Goal: Communication & Community: Participate in discussion

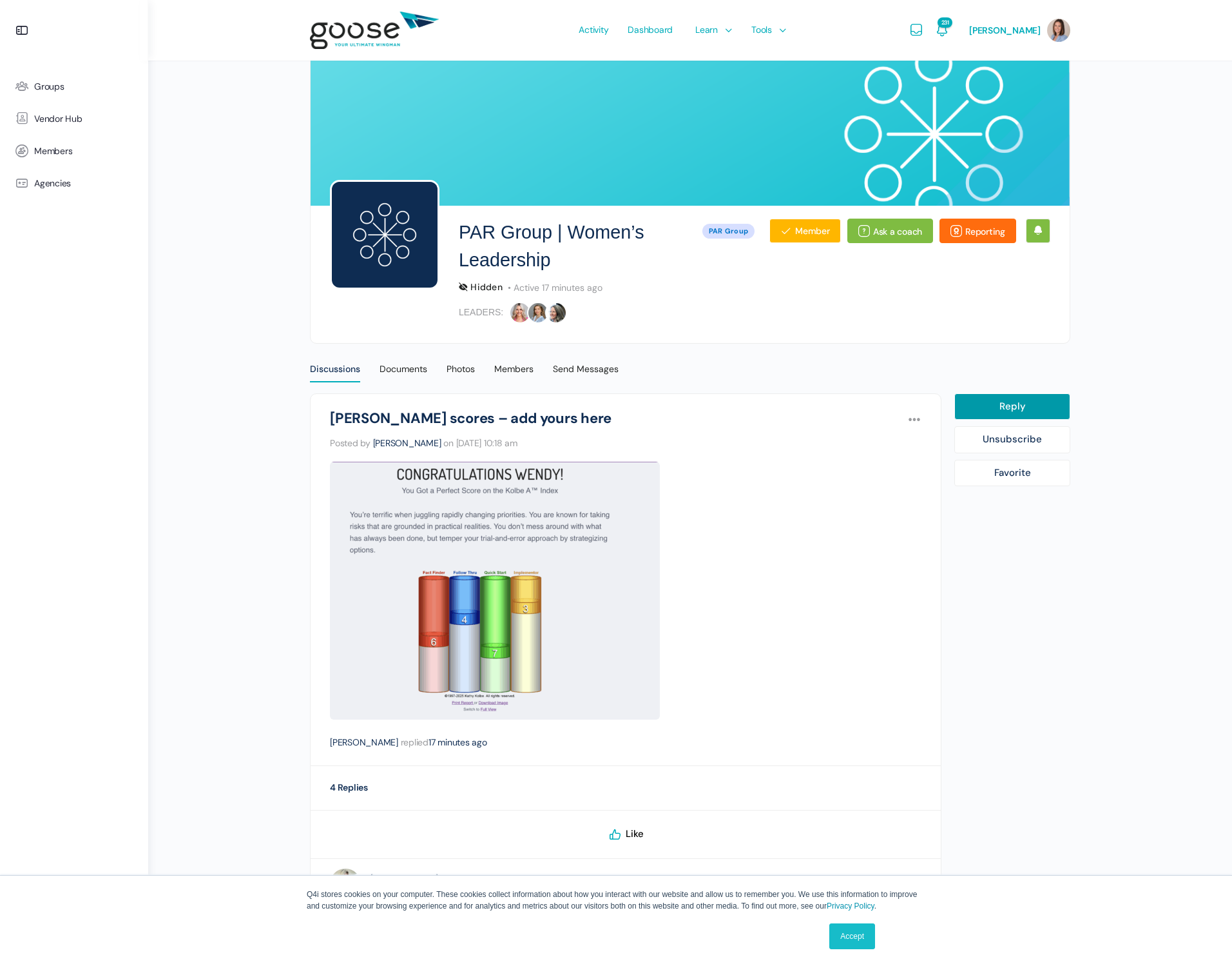
click at [1002, 412] on link "Reply" at bounding box center [1013, 406] width 116 height 27
select select
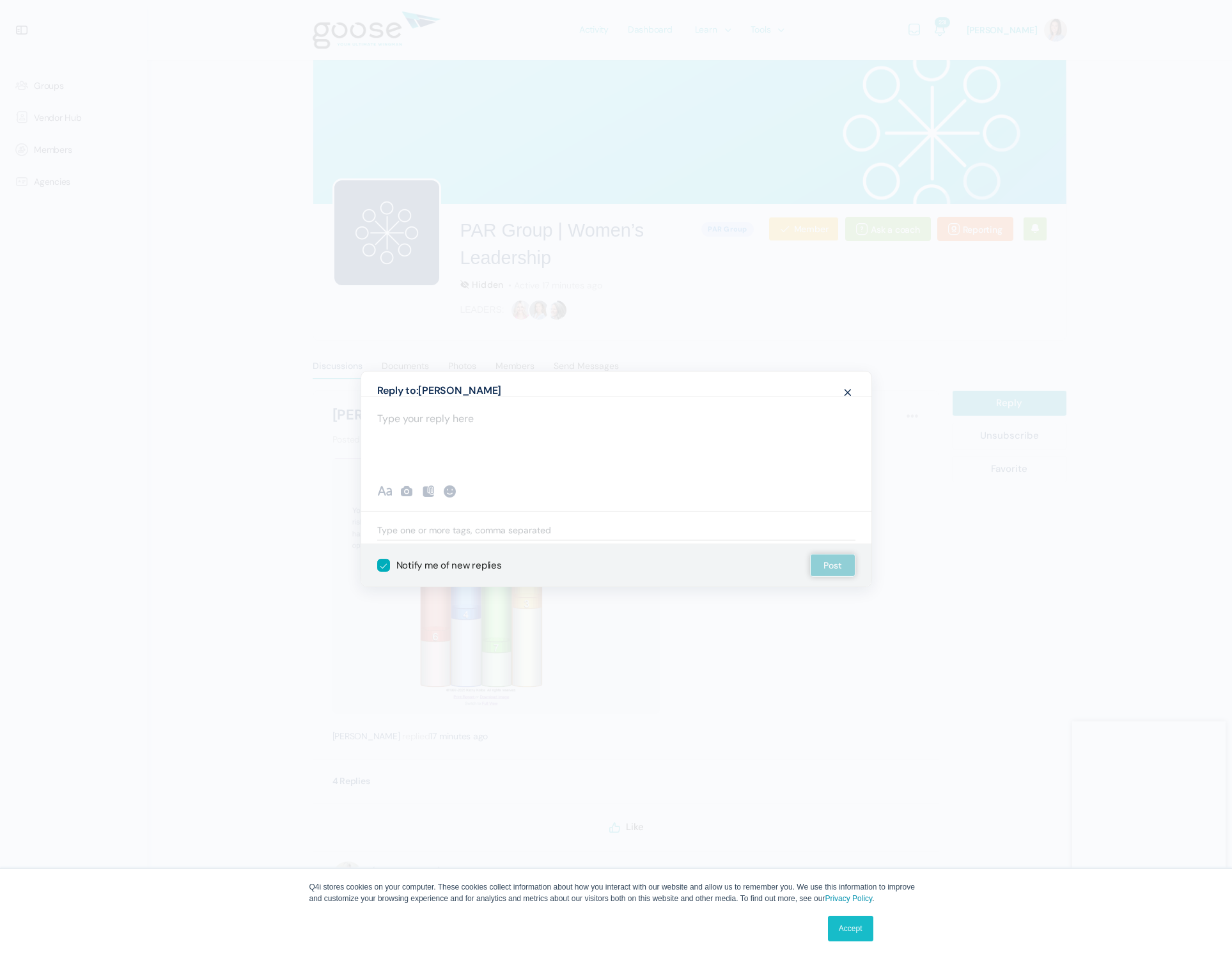
click at [514, 451] on div at bounding box center [616, 435] width 511 height 77
click at [404, 494] on icon at bounding box center [406, 490] width 16 height 16
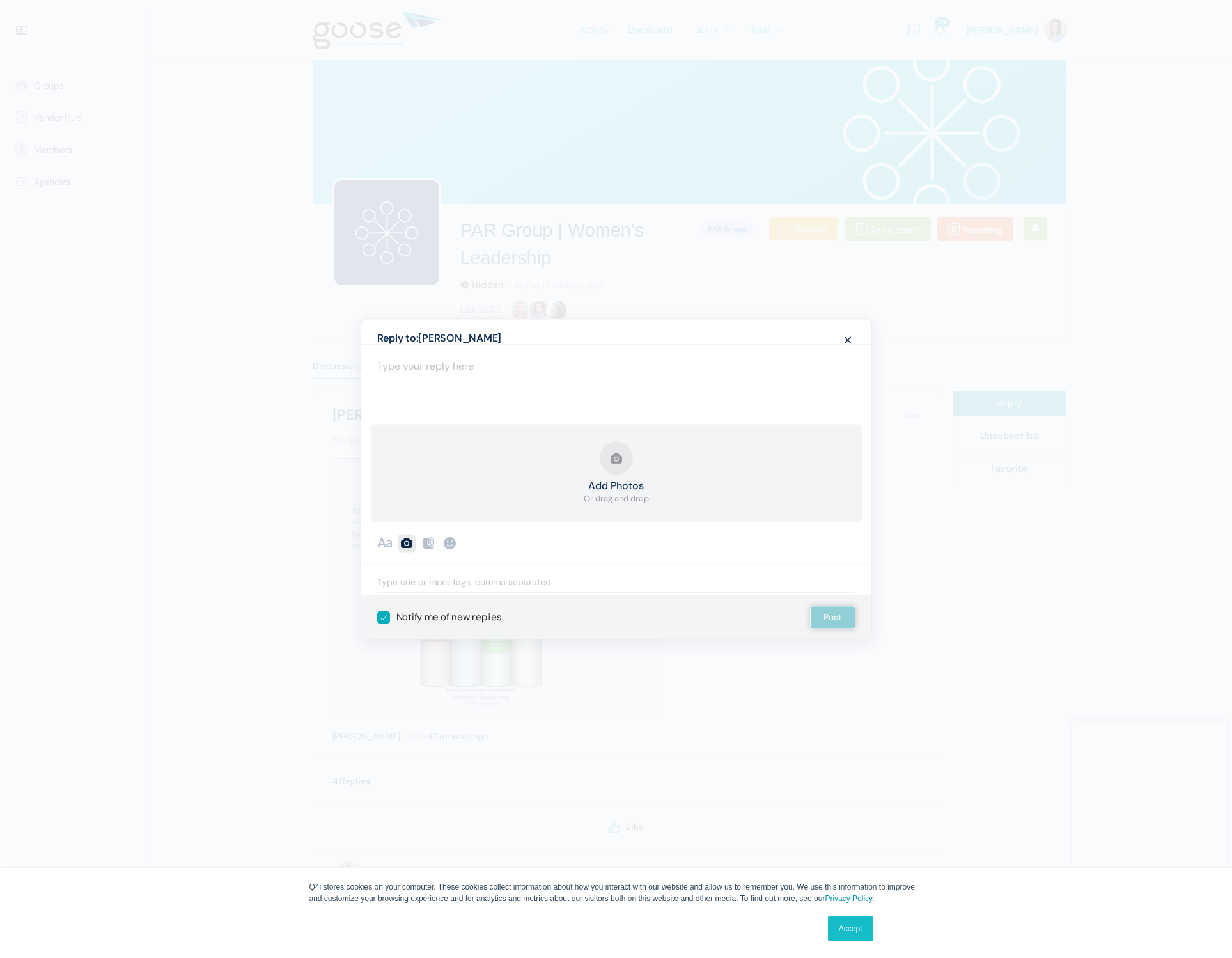
click at [616, 462] on button "Add Photos Or drag and drop" at bounding box center [616, 473] width 65 height 64
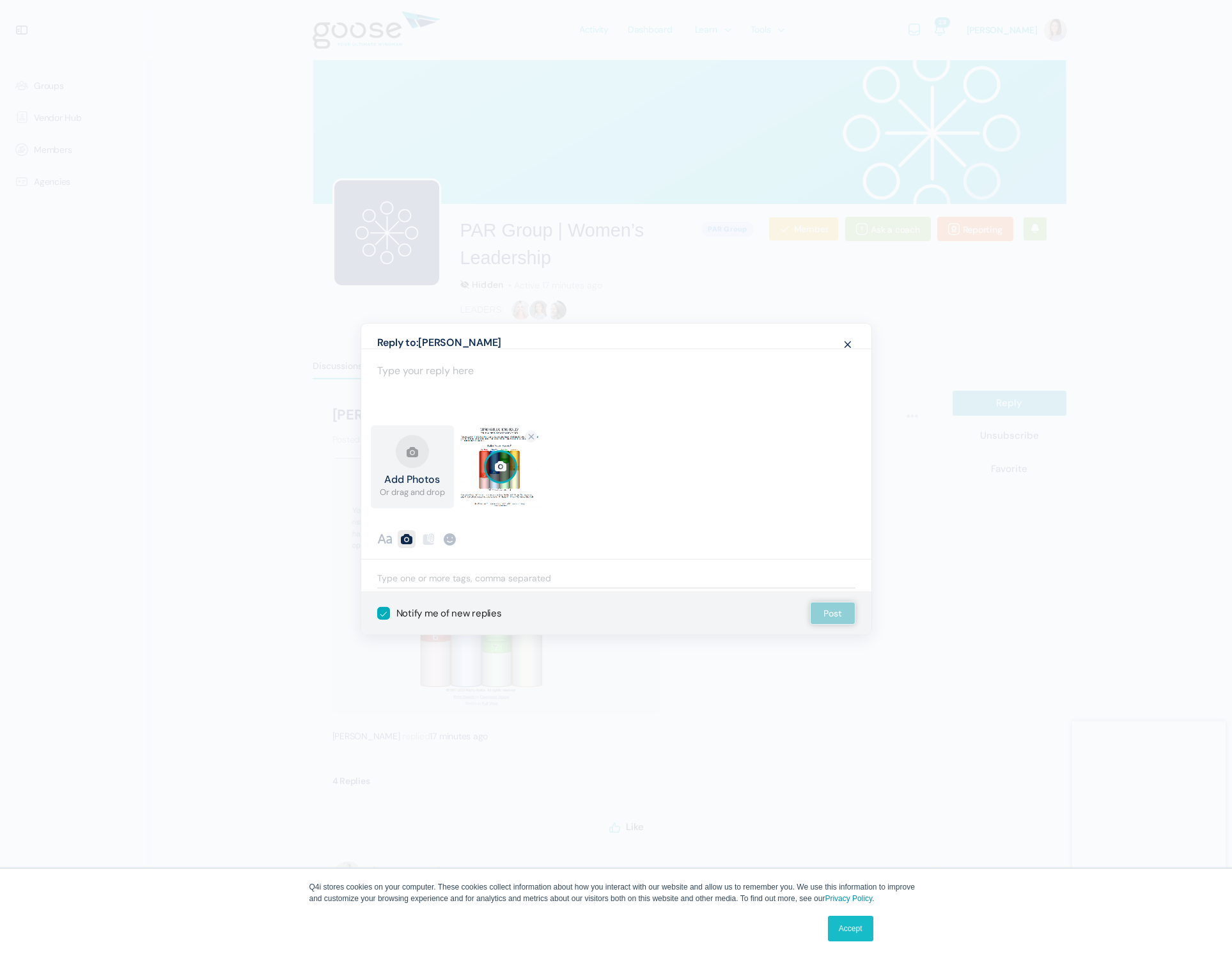
click at [829, 613] on div "Cancel Discard Draft Post" at bounding box center [826, 612] width 71 height 23
click at [831, 615] on div "Cancel Discard Draft Post" at bounding box center [826, 612] width 71 height 23
click at [830, 615] on div "Cancel Discard Draft Post" at bounding box center [826, 612] width 71 height 23
click at [848, 929] on link "Accept" at bounding box center [851, 929] width 46 height 26
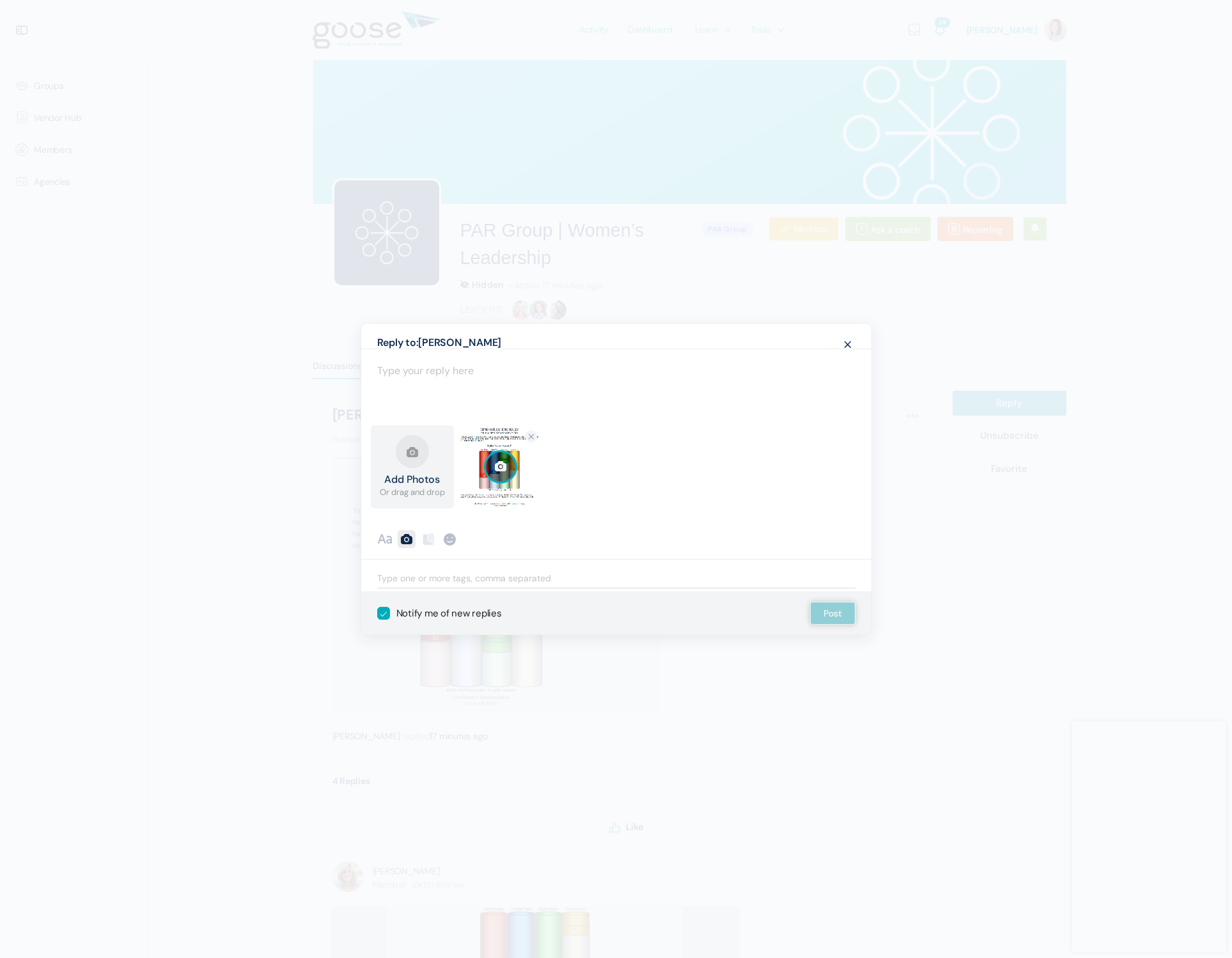
click at [828, 613] on div "Cancel Discard Draft Post" at bounding box center [826, 612] width 71 height 23
click at [833, 612] on div "Cancel Discard Draft Post" at bounding box center [826, 612] width 71 height 23
click at [469, 608] on label "Notify me of new replies" at bounding box center [439, 613] width 125 height 13
click at [386, 608] on input "Notify me of new replies" at bounding box center [380, 608] width 8 height 8
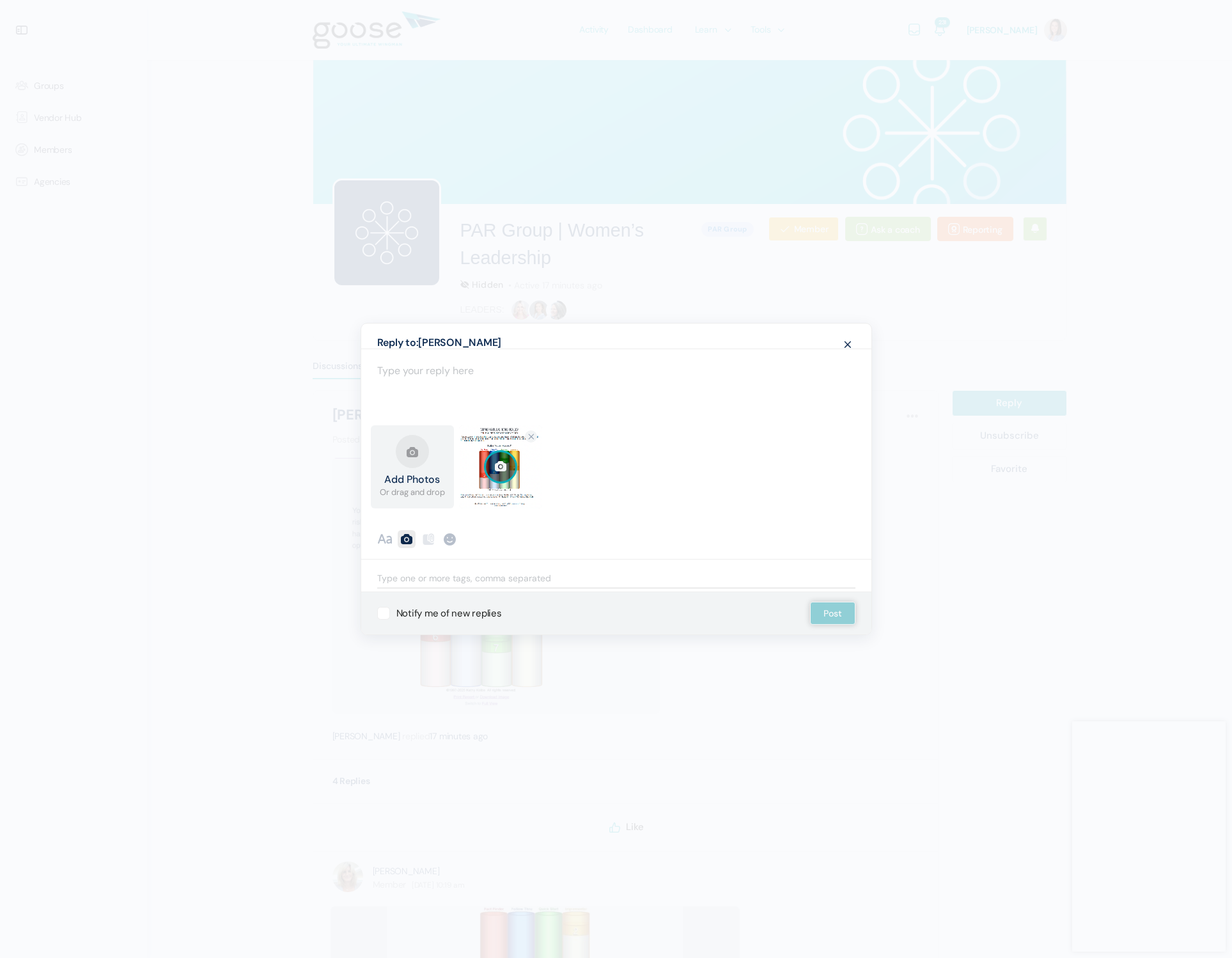
click at [469, 608] on label "Notify me of new replies" at bounding box center [439, 613] width 125 height 13
click at [386, 608] on input "Notify me of new replies" at bounding box center [380, 608] width 8 height 8
checkbox input "true"
click at [417, 388] on div at bounding box center [616, 387] width 511 height 77
click at [851, 344] on span at bounding box center [847, 344] width 16 height 24
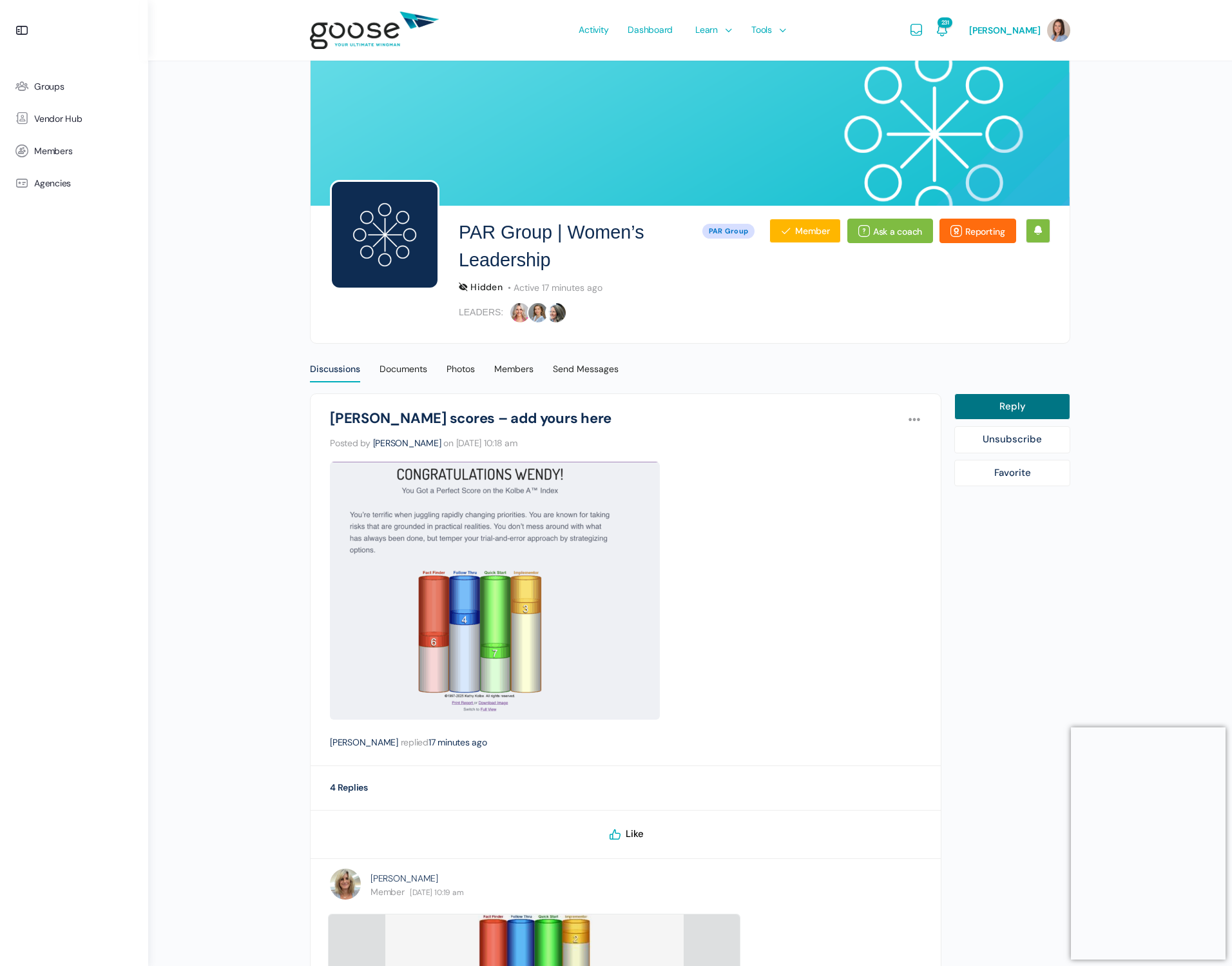
click at [1034, 404] on link "Reply" at bounding box center [1013, 406] width 116 height 27
select select
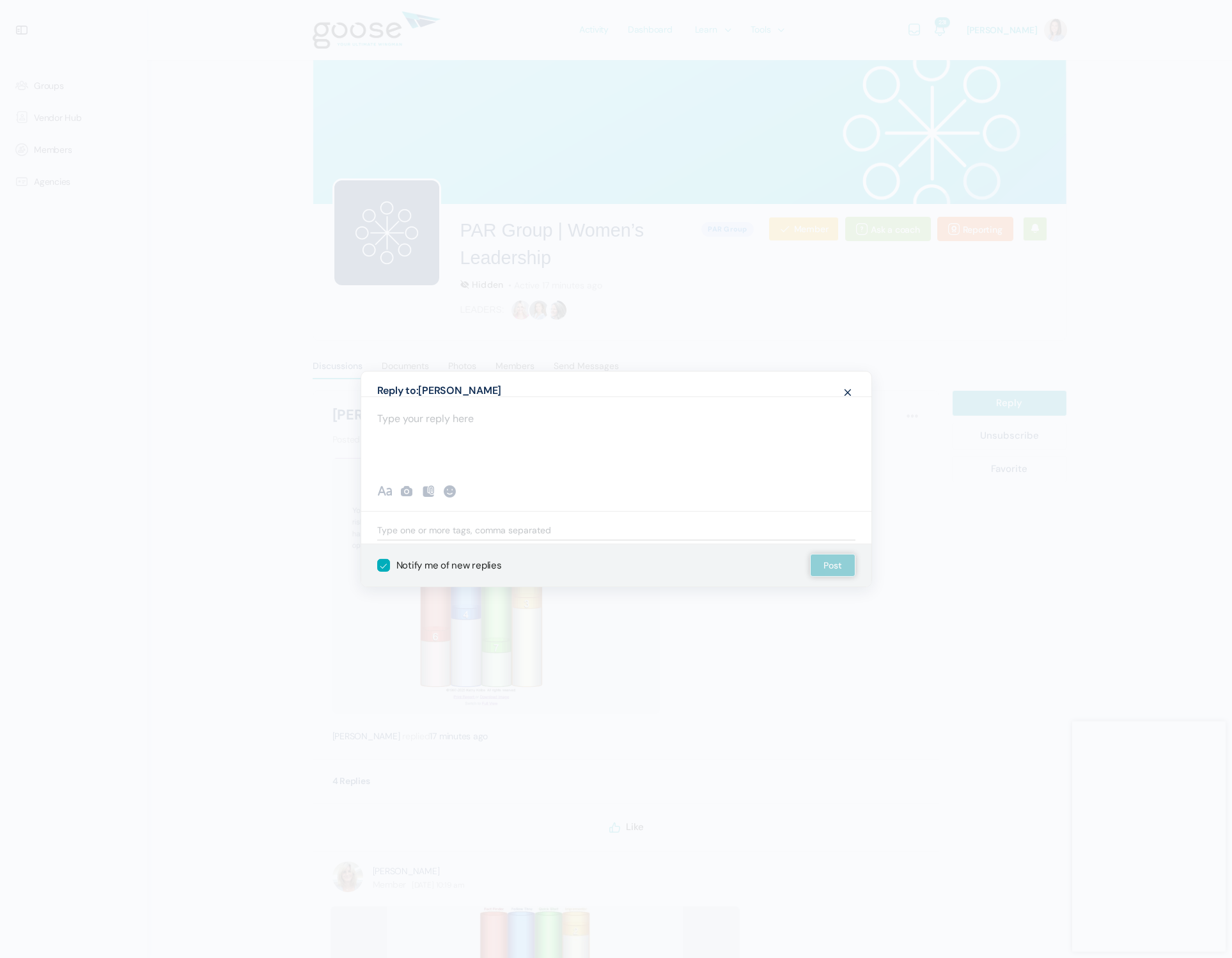
click at [794, 446] on div at bounding box center [616, 435] width 511 height 77
click at [411, 495] on icon at bounding box center [406, 490] width 16 height 16
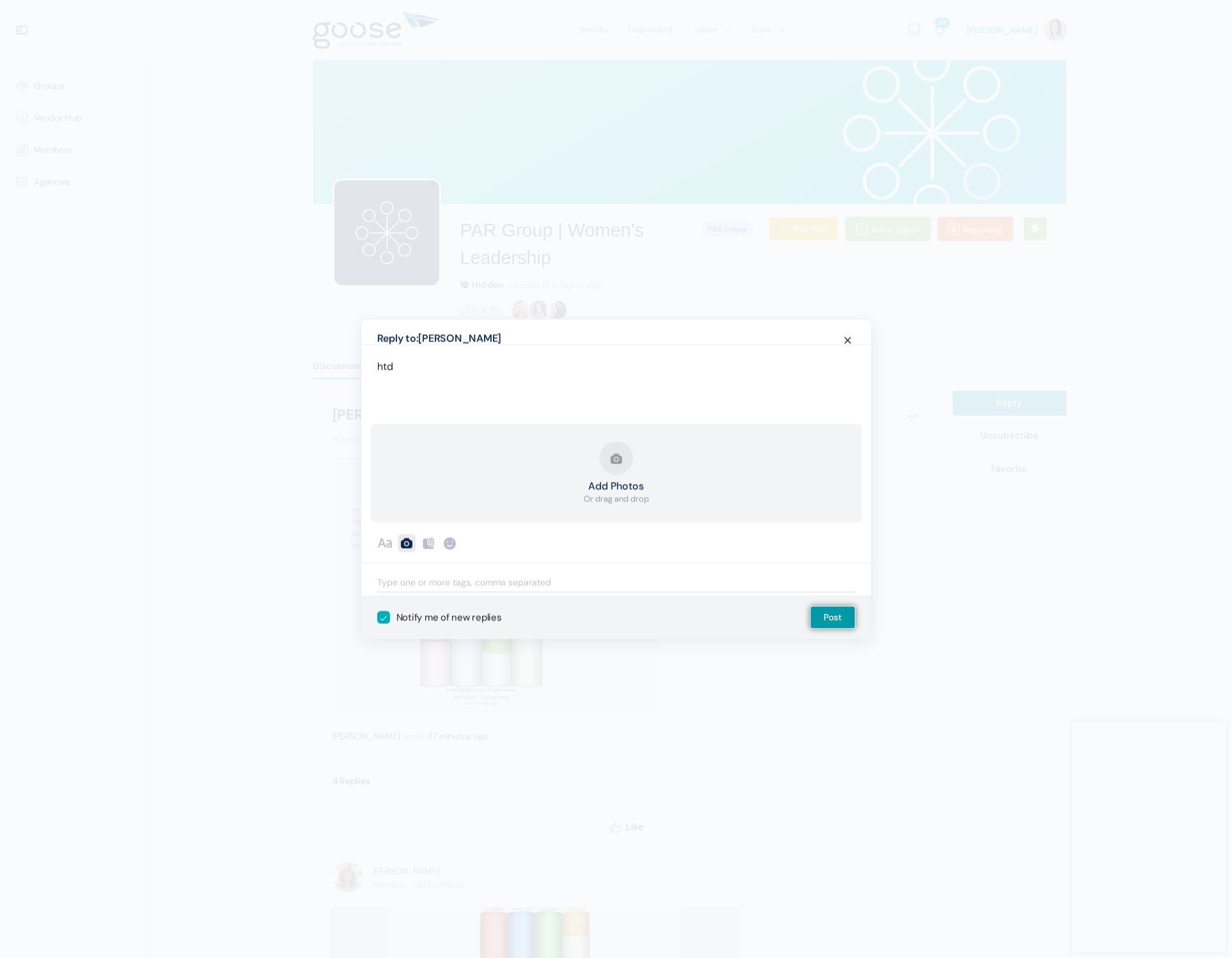
click at [629, 469] on button "Add Photos Or drag and drop" at bounding box center [616, 473] width 65 height 64
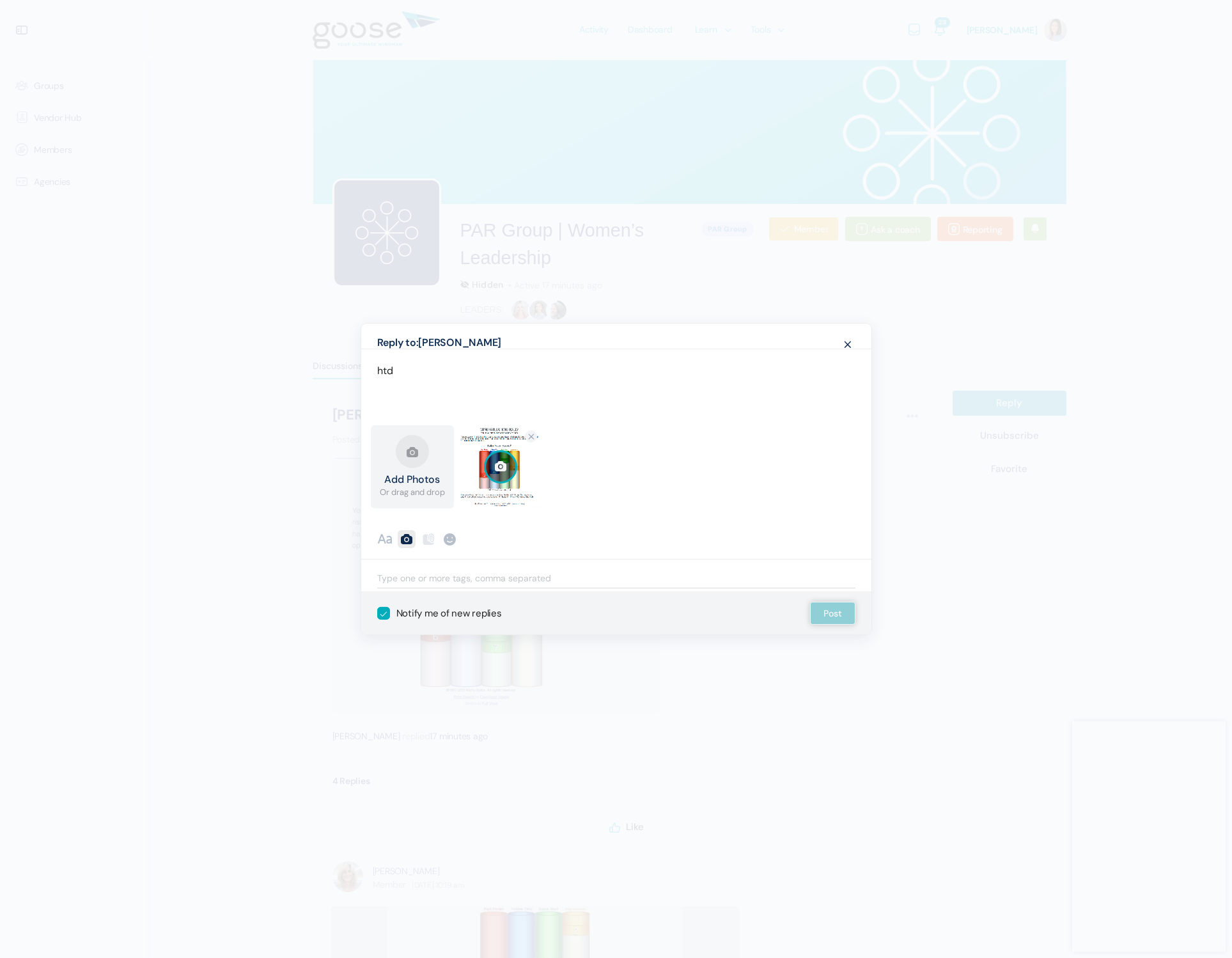
click at [456, 369] on p "htd" at bounding box center [616, 370] width 478 height 17
drag, startPoint x: 456, startPoint y: 365, endPoint x: 324, endPoint y: 360, distance: 132.1
click at [659, 466] on div "Add Photos Or drag and drop Upload Failed Screenshot [DATE] 2.58.23 PM.png 1.4 …" at bounding box center [616, 470] width 496 height 90
click at [503, 468] on icon at bounding box center [500, 467] width 16 height 17
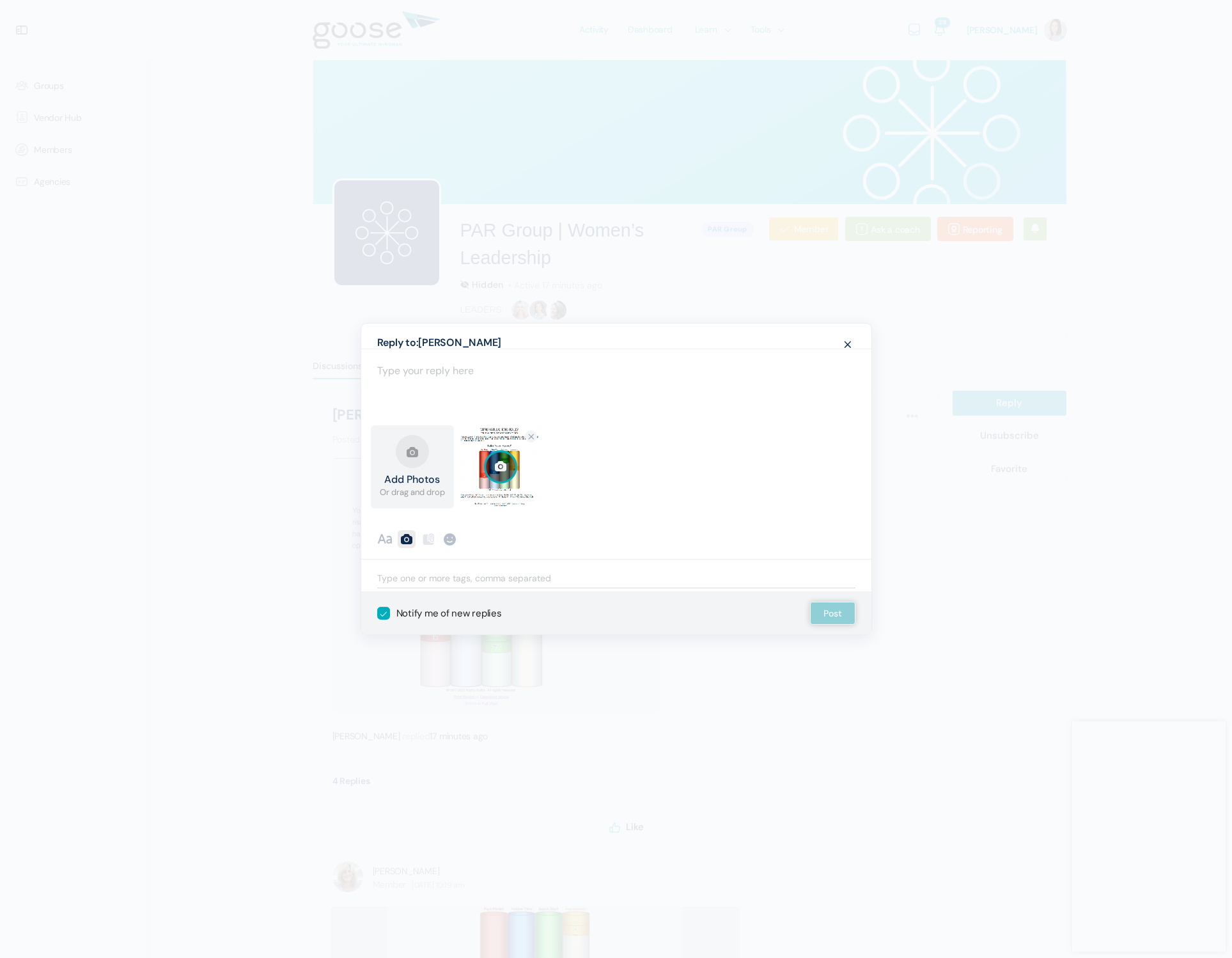
click at [523, 492] on img at bounding box center [500, 467] width 83 height 83
click at [498, 463] on icon at bounding box center [500, 467] width 16 height 17
click at [505, 466] on icon at bounding box center [500, 467] width 16 height 17
click at [532, 435] on link "Cancel upload" at bounding box center [531, 435] width 12 height 12
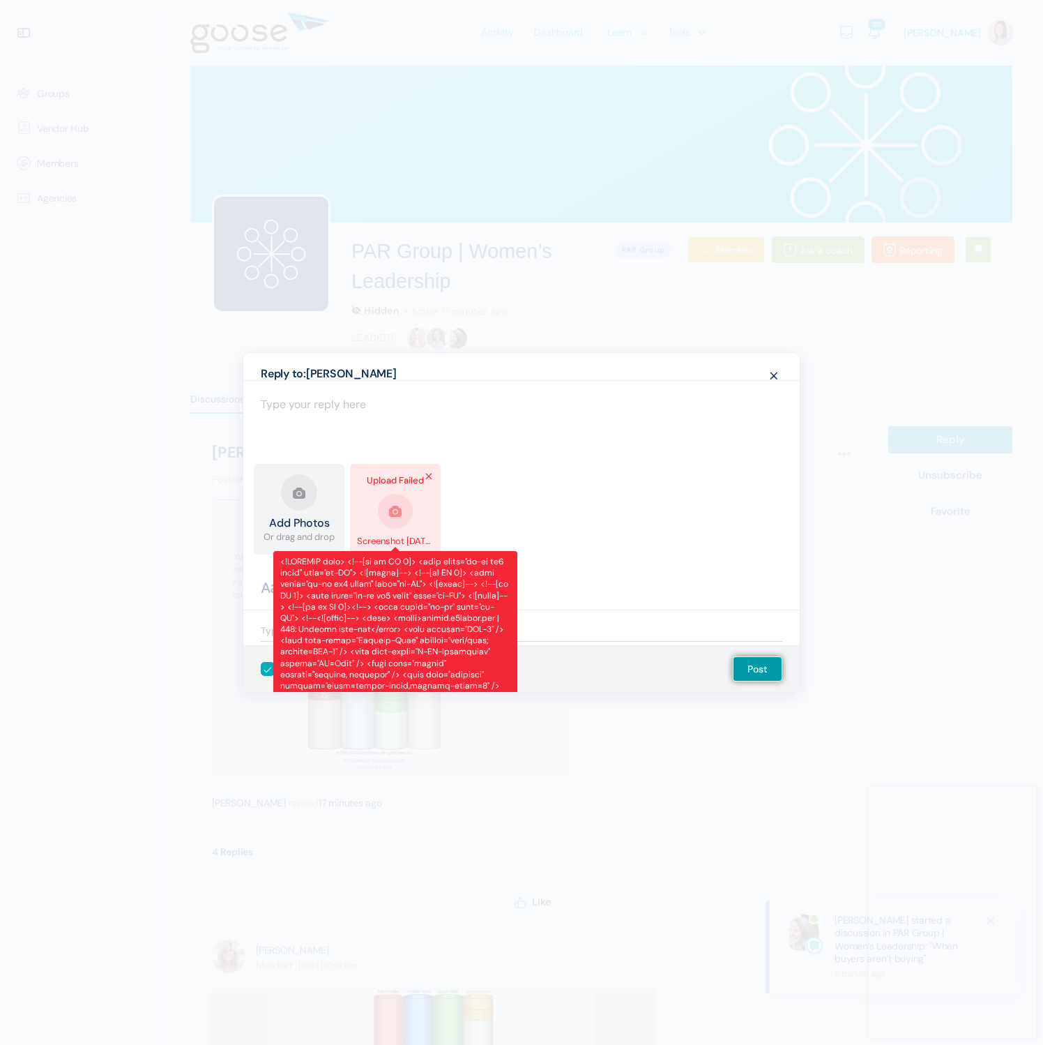
click at [429, 474] on link "Remove file" at bounding box center [428, 475] width 13 height 13
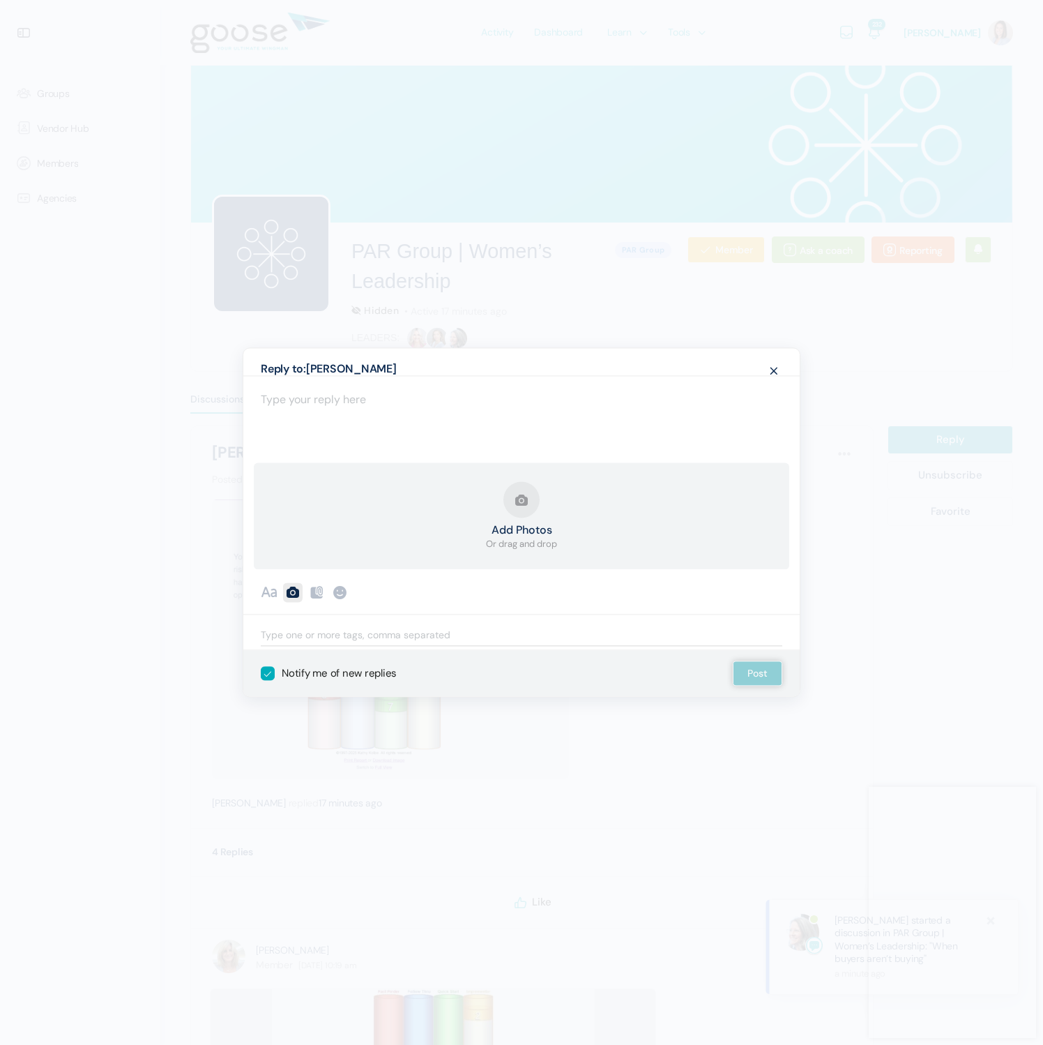
click at [773, 372] on span at bounding box center [774, 370] width 17 height 26
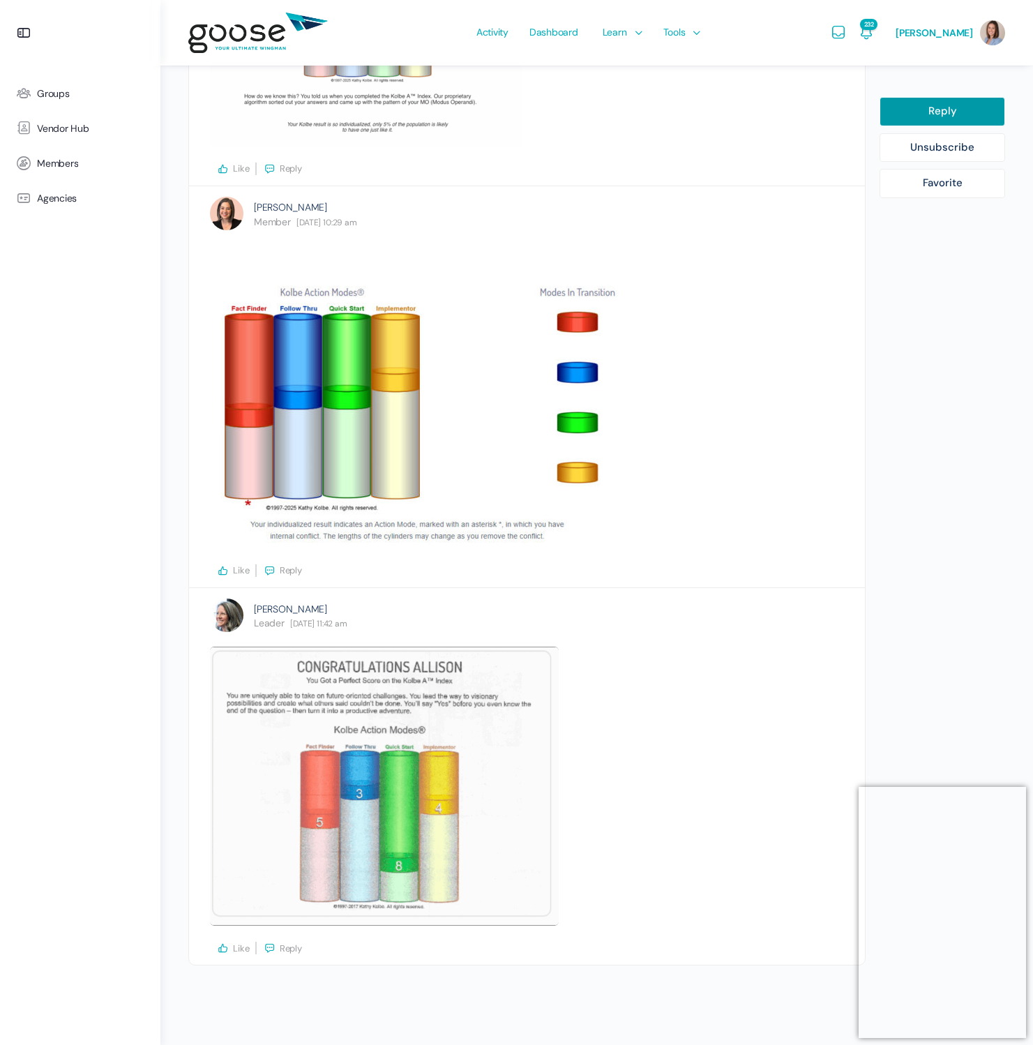
scroll to position [1410, 0]
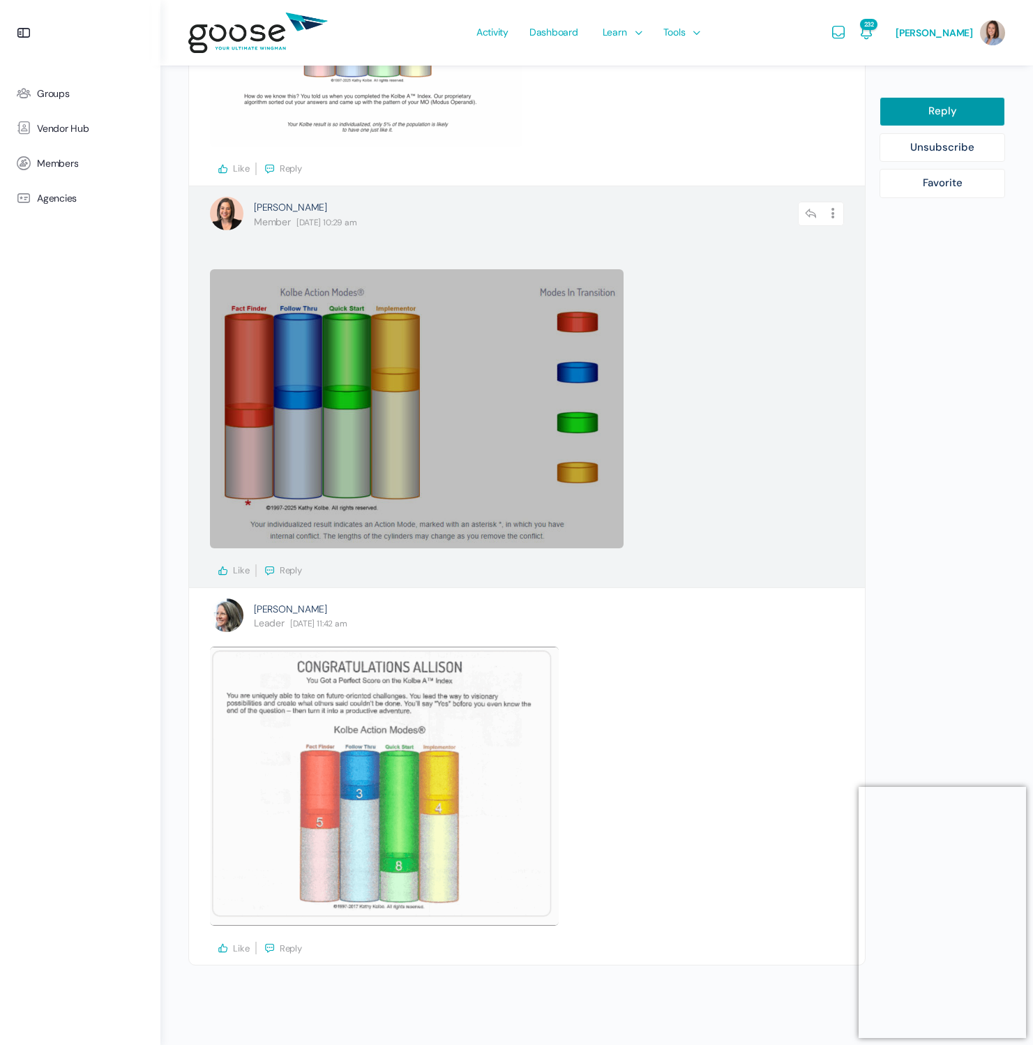
click at [363, 448] on link at bounding box center [417, 408] width 414 height 279
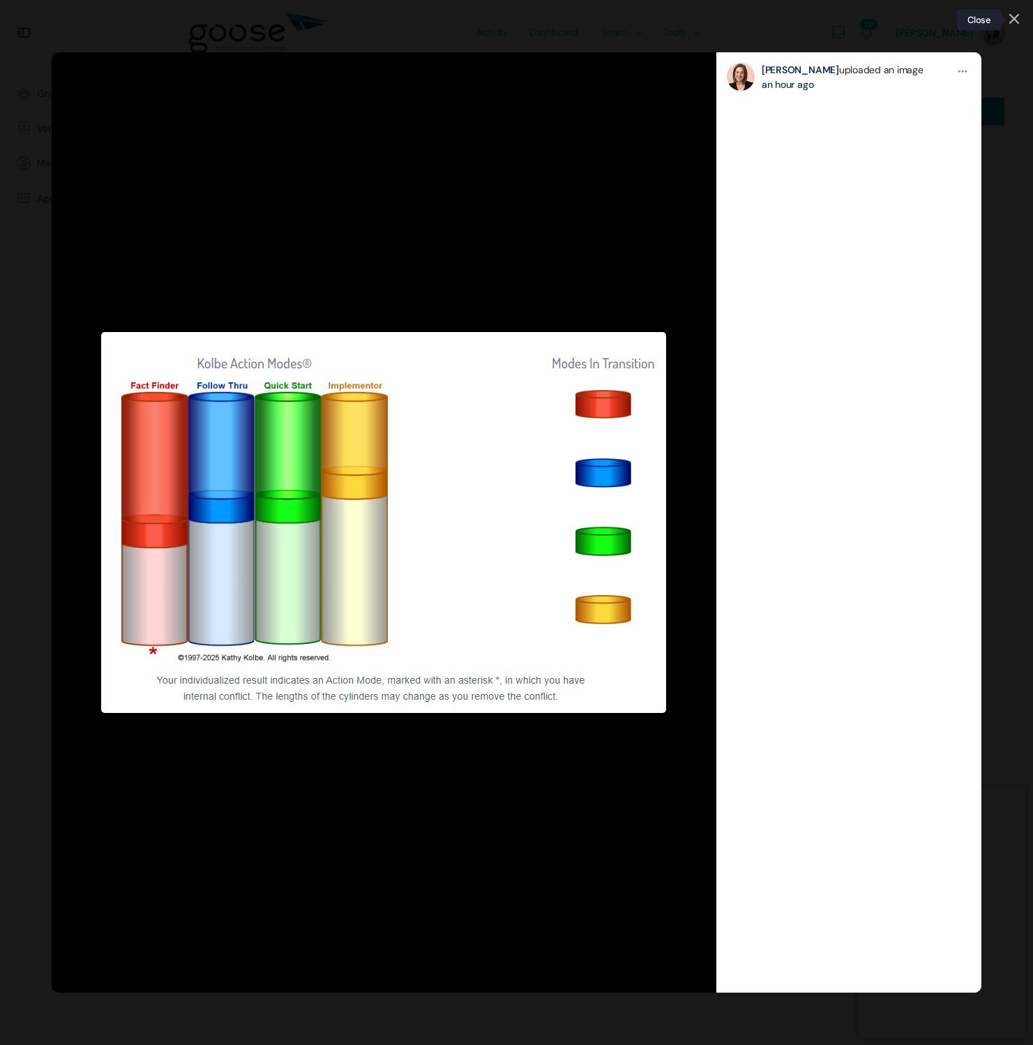
click at [1015, 18] on icon at bounding box center [1014, 19] width 8 height 8
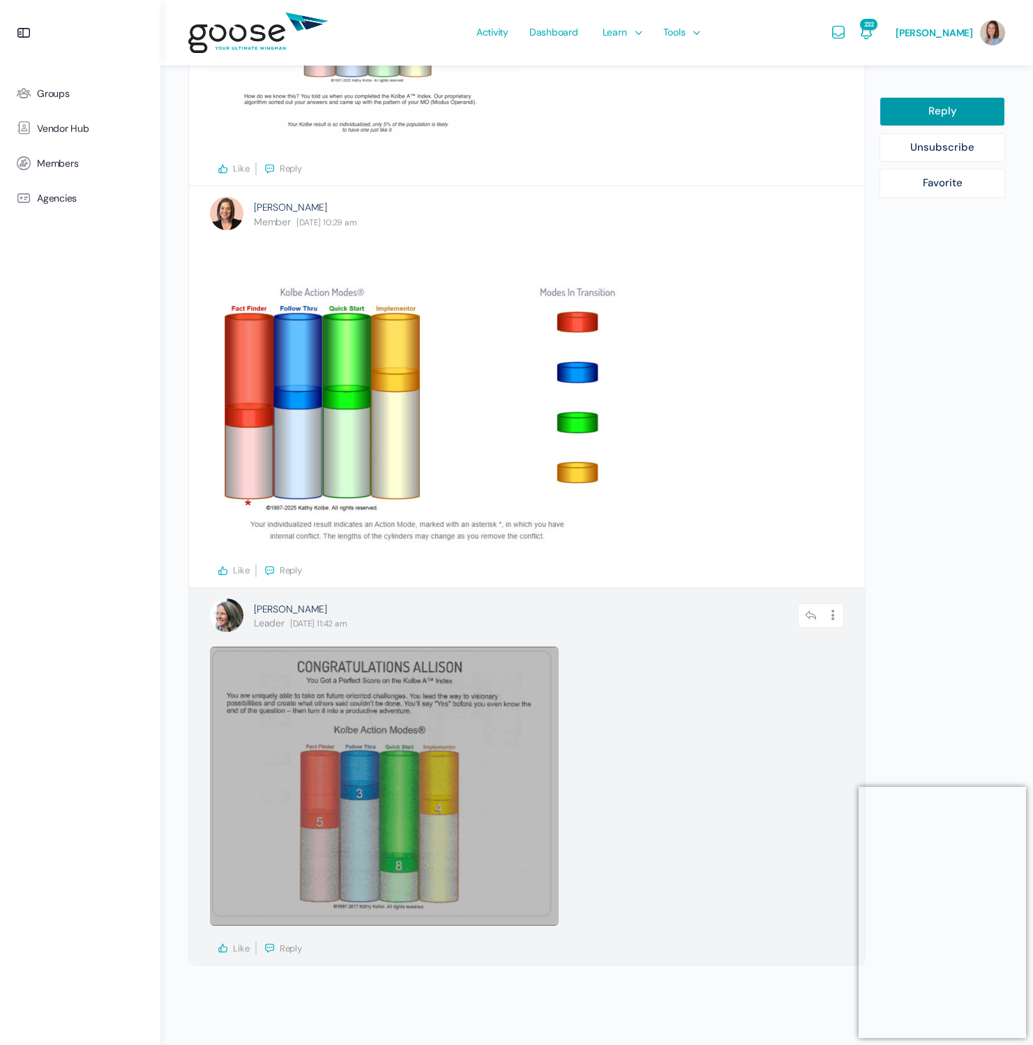
click at [444, 872] on link at bounding box center [384, 785] width 349 height 279
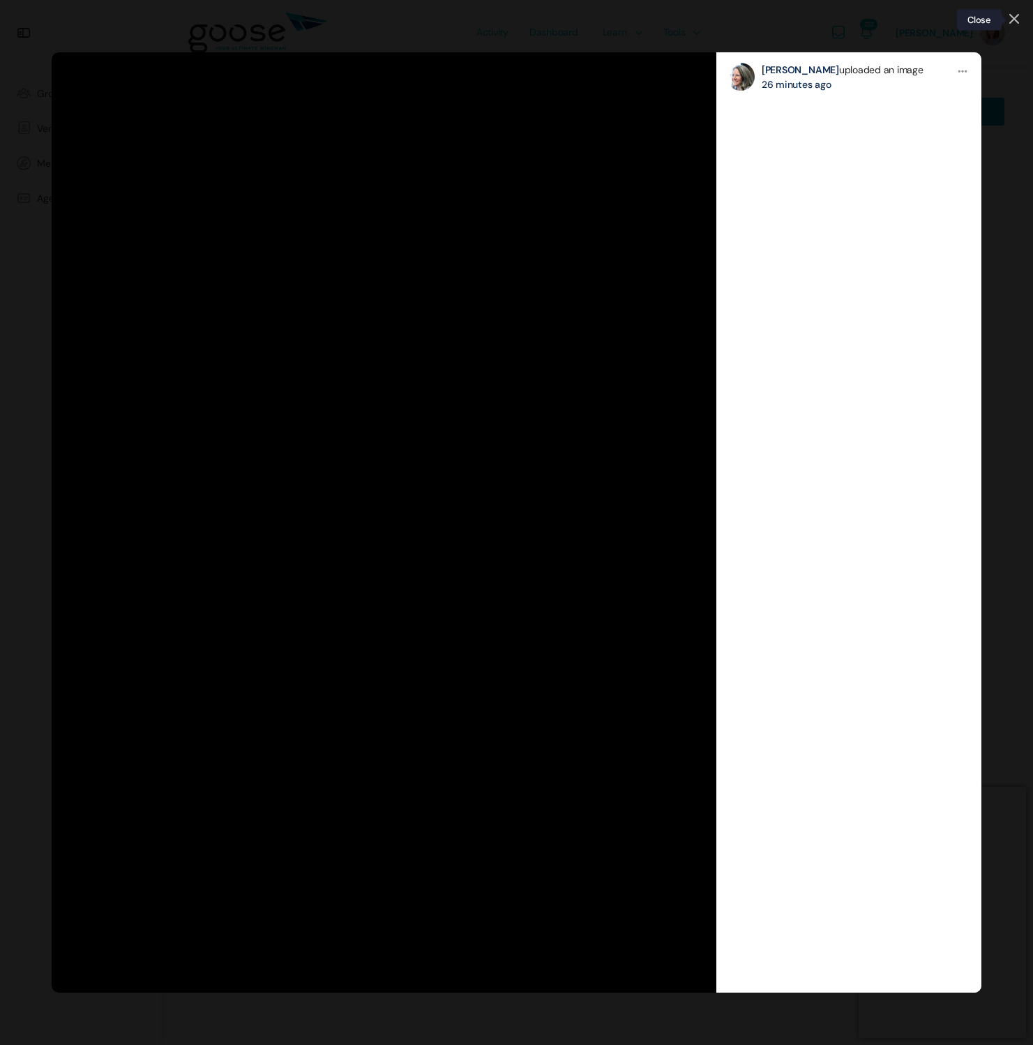
click at [1011, 19] on link at bounding box center [1014, 20] width 10 height 12
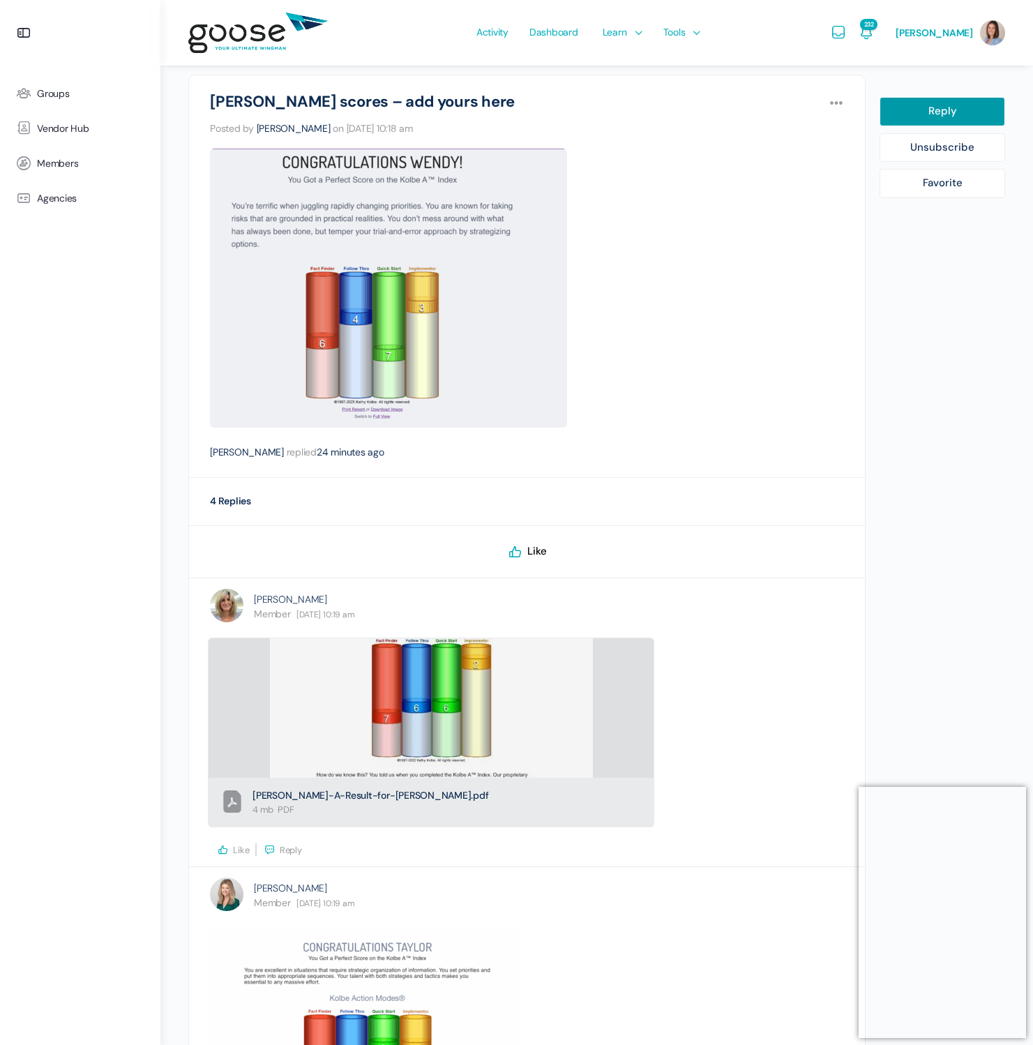
scroll to position [0, 0]
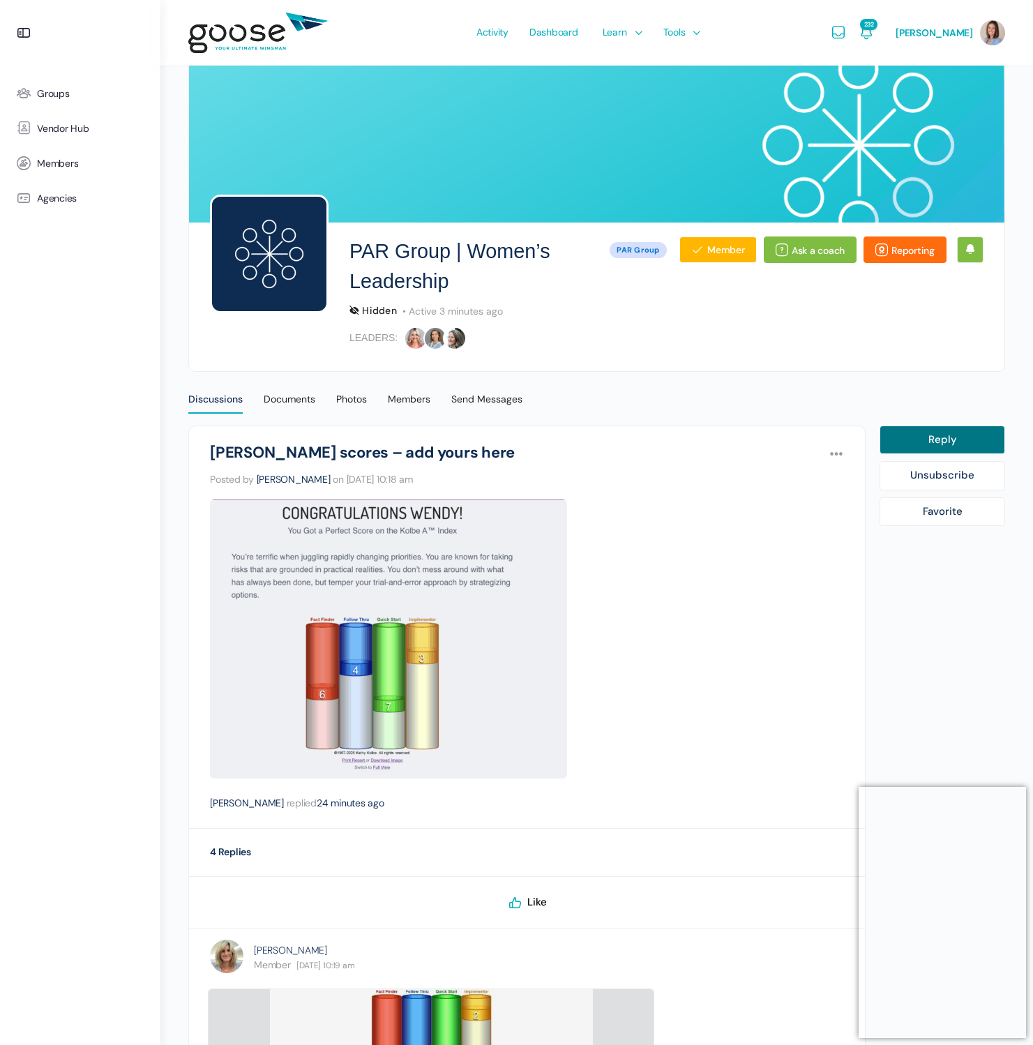
click at [910, 437] on link "Reply" at bounding box center [942, 439] width 126 height 29
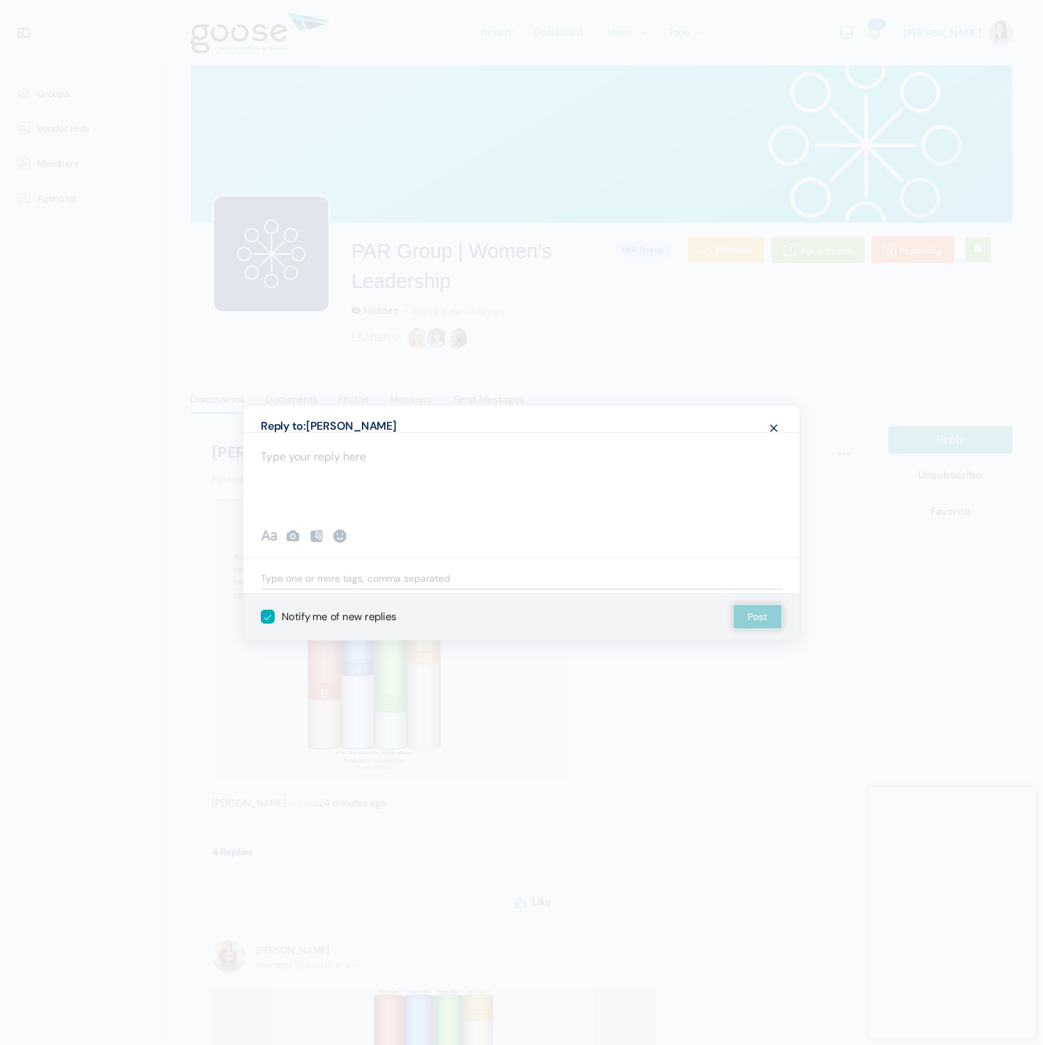
click at [534, 471] on div at bounding box center [521, 474] width 557 height 84
click at [293, 538] on icon at bounding box center [293, 535] width 17 height 17
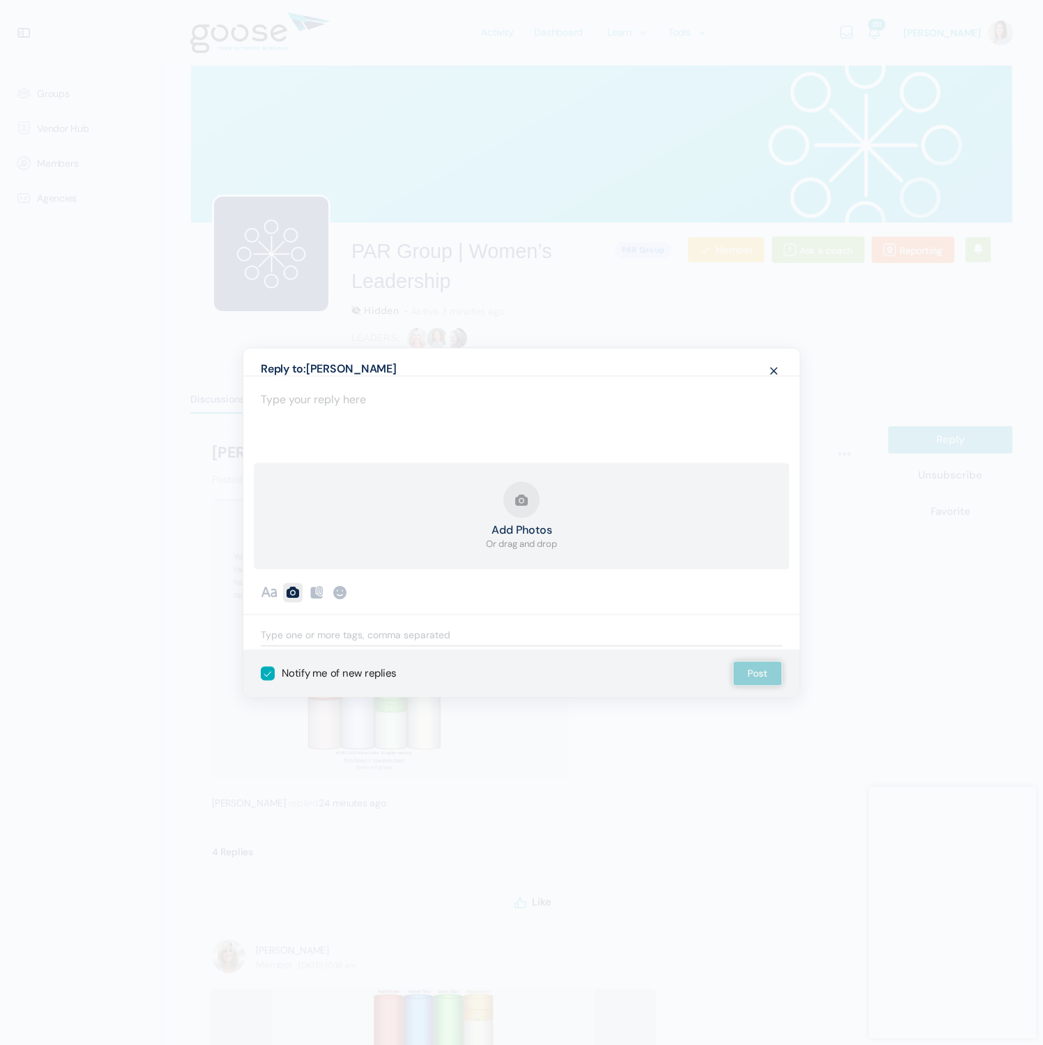
click at [603, 535] on div "Add Photos Or drag and drop" at bounding box center [522, 516] width 536 height 107
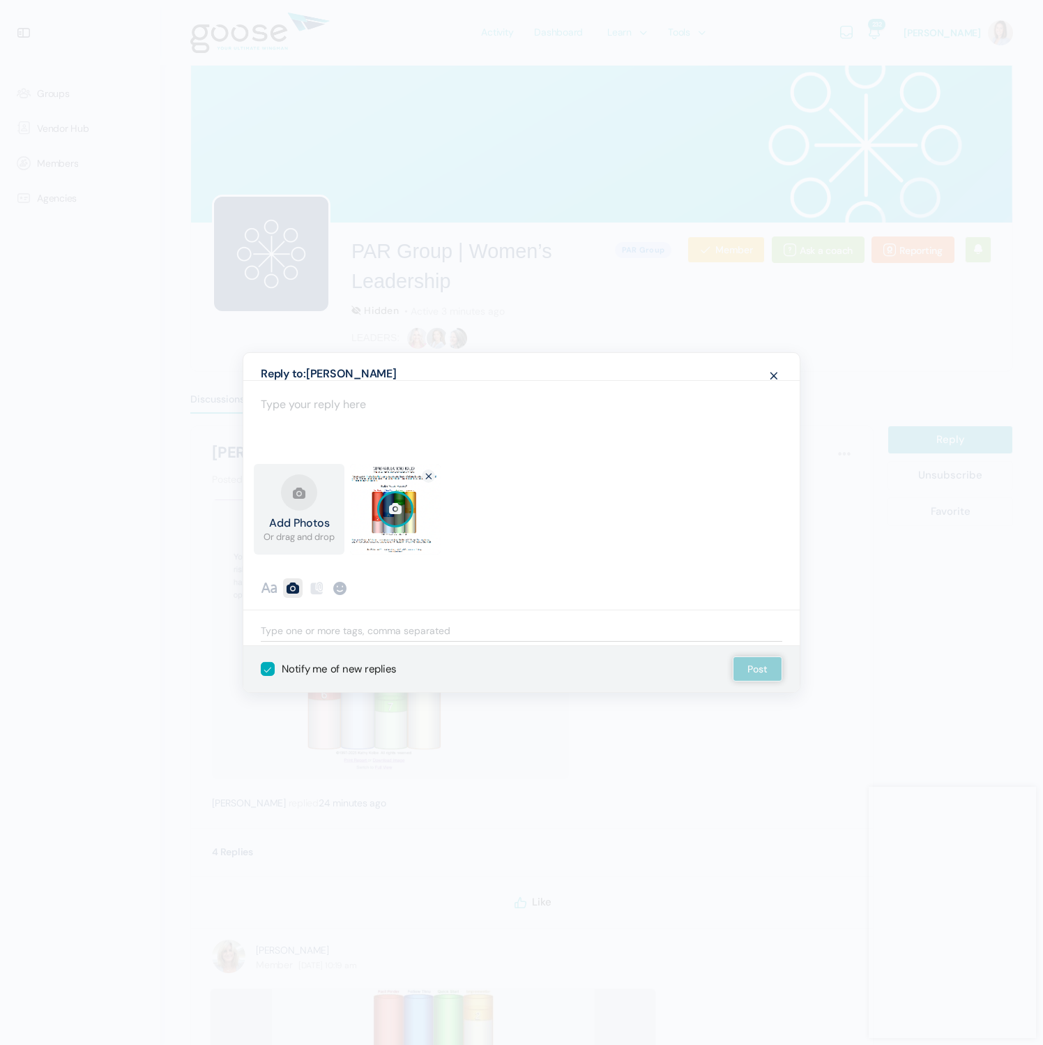
click at [429, 475] on link "Cancel upload" at bounding box center [428, 475] width 13 height 13
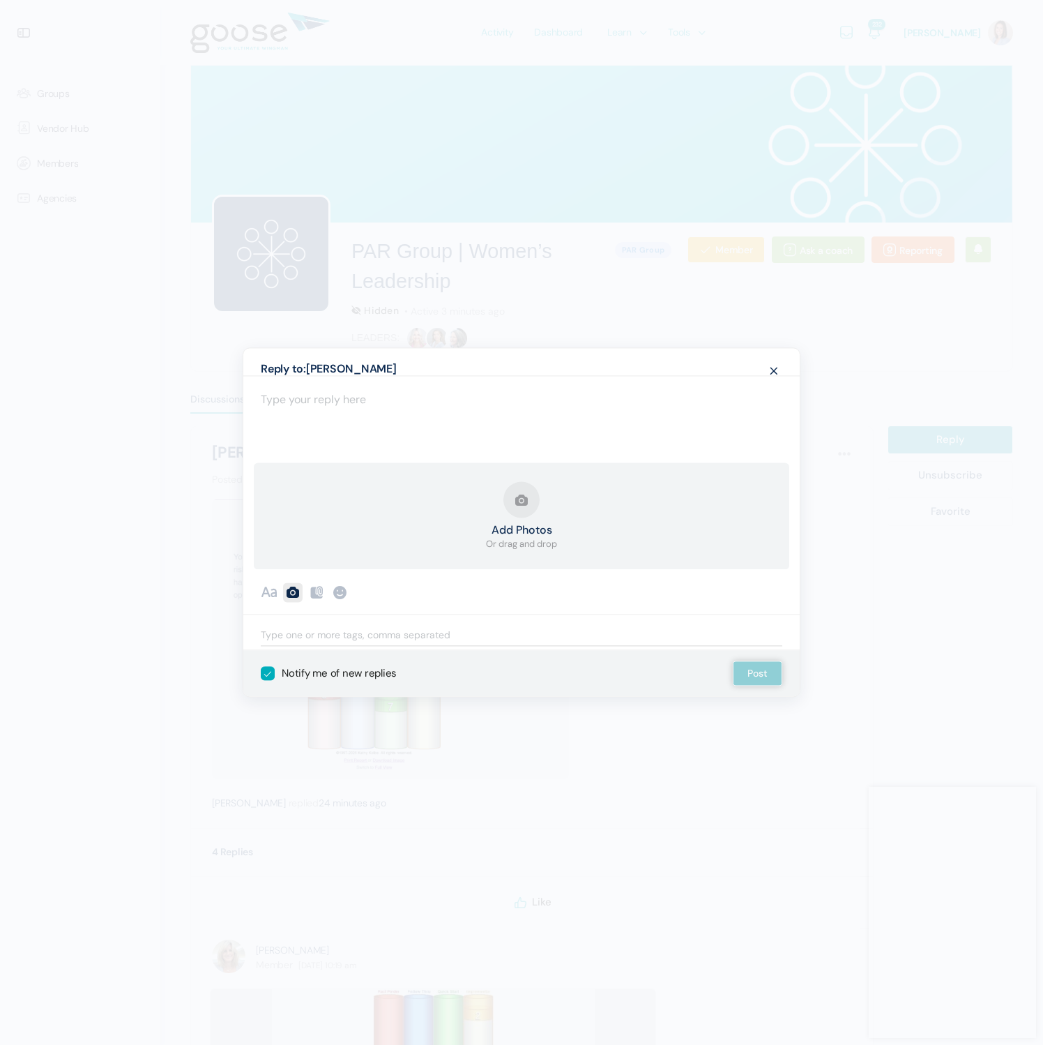
click at [545, 498] on button "Add Photos Or drag and drop" at bounding box center [521, 516] width 71 height 70
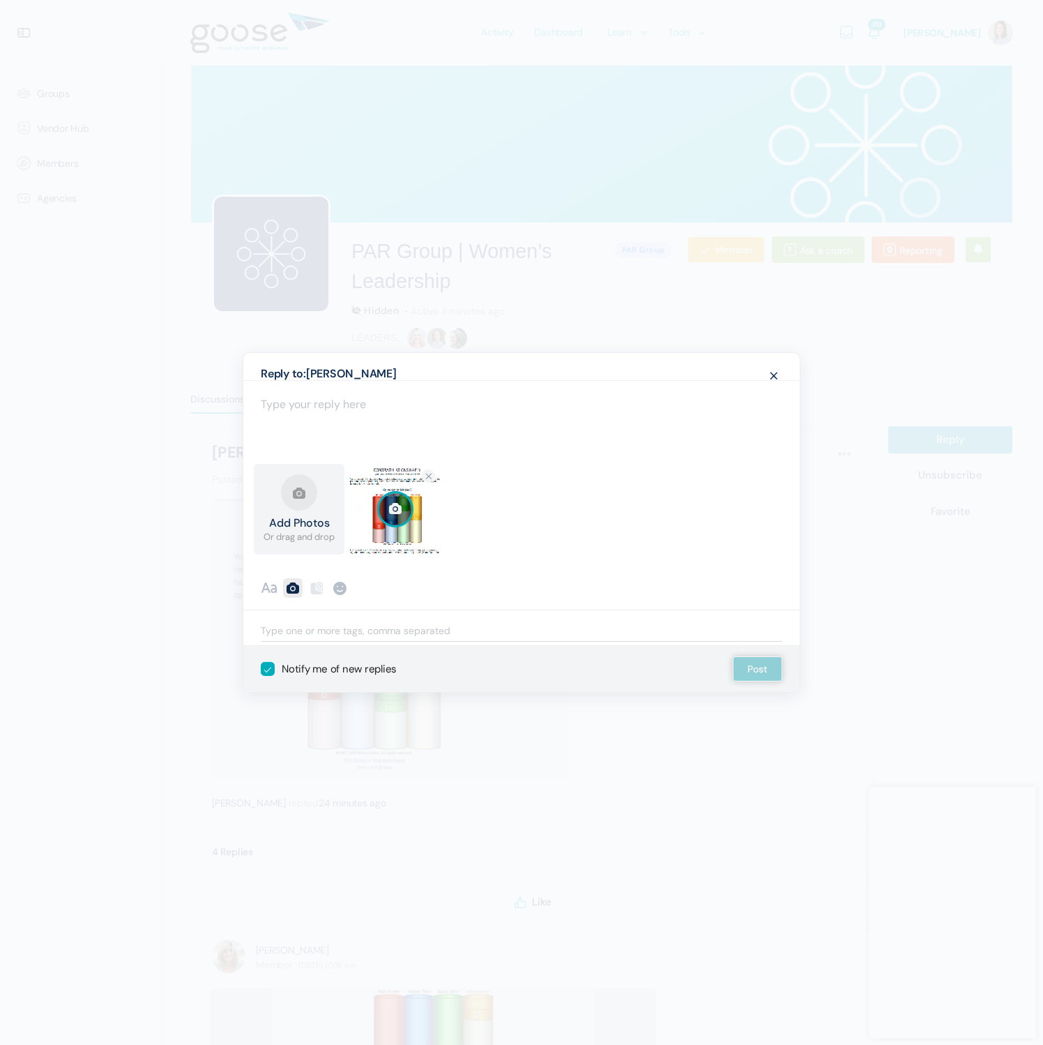
click at [773, 375] on span at bounding box center [774, 375] width 17 height 26
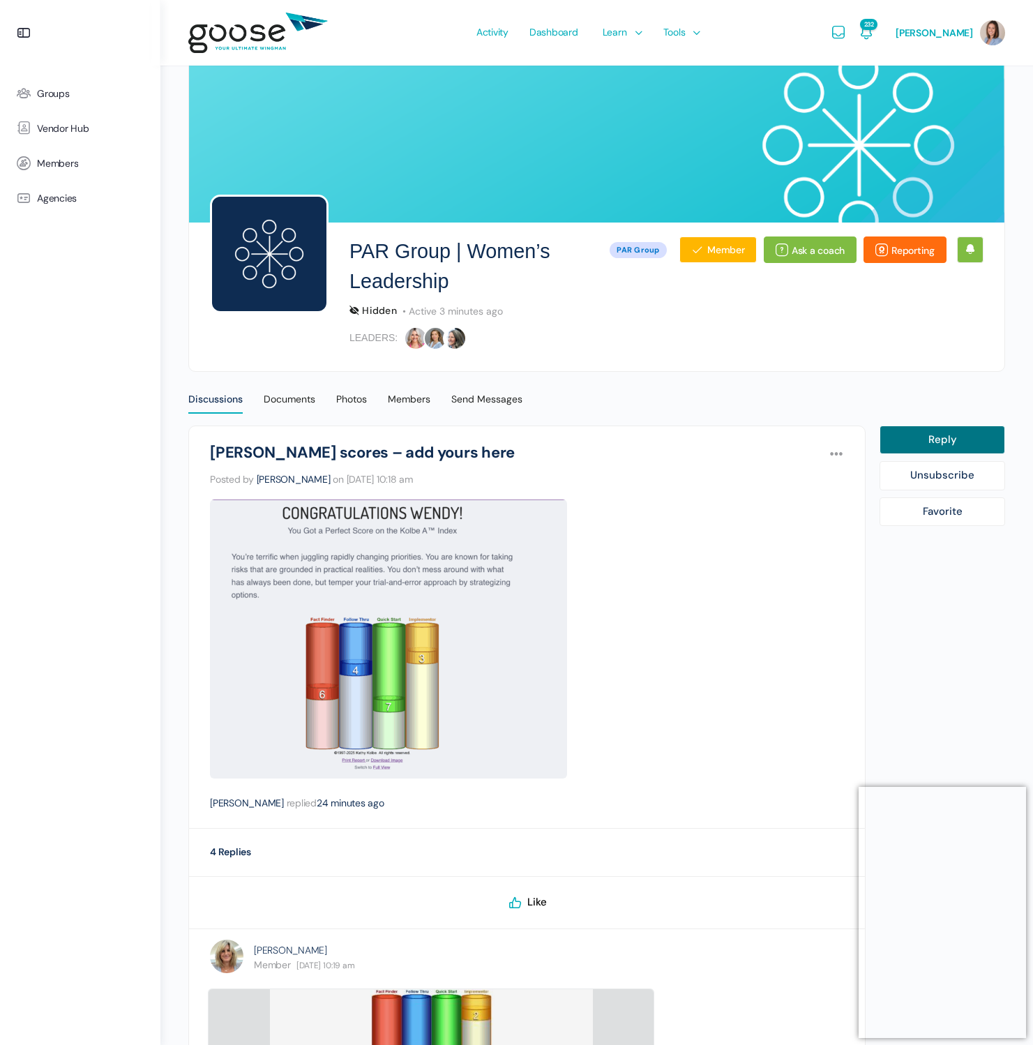
click at [911, 444] on link "Reply" at bounding box center [942, 439] width 126 height 29
select select
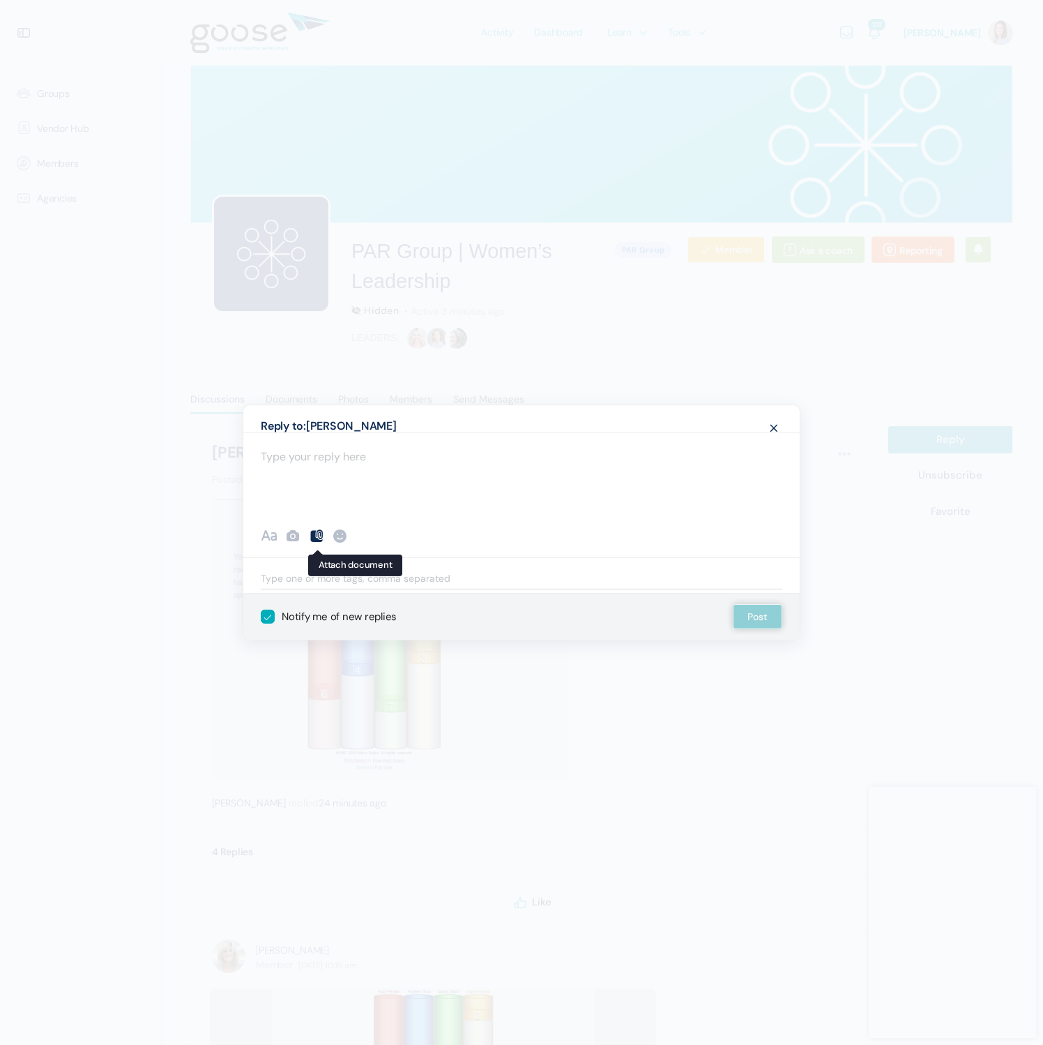
click at [319, 538] on icon at bounding box center [316, 535] width 17 height 17
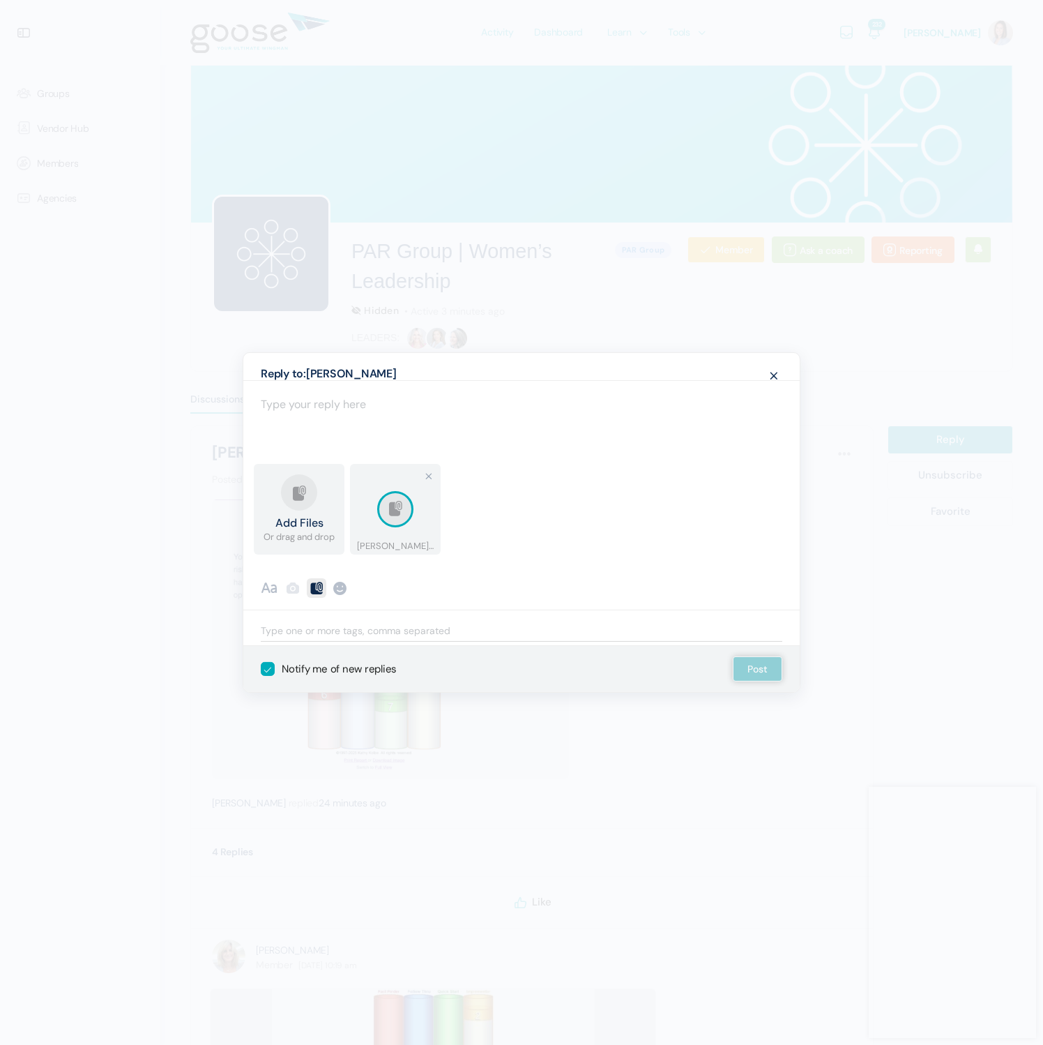
click at [773, 379] on span at bounding box center [774, 375] width 17 height 26
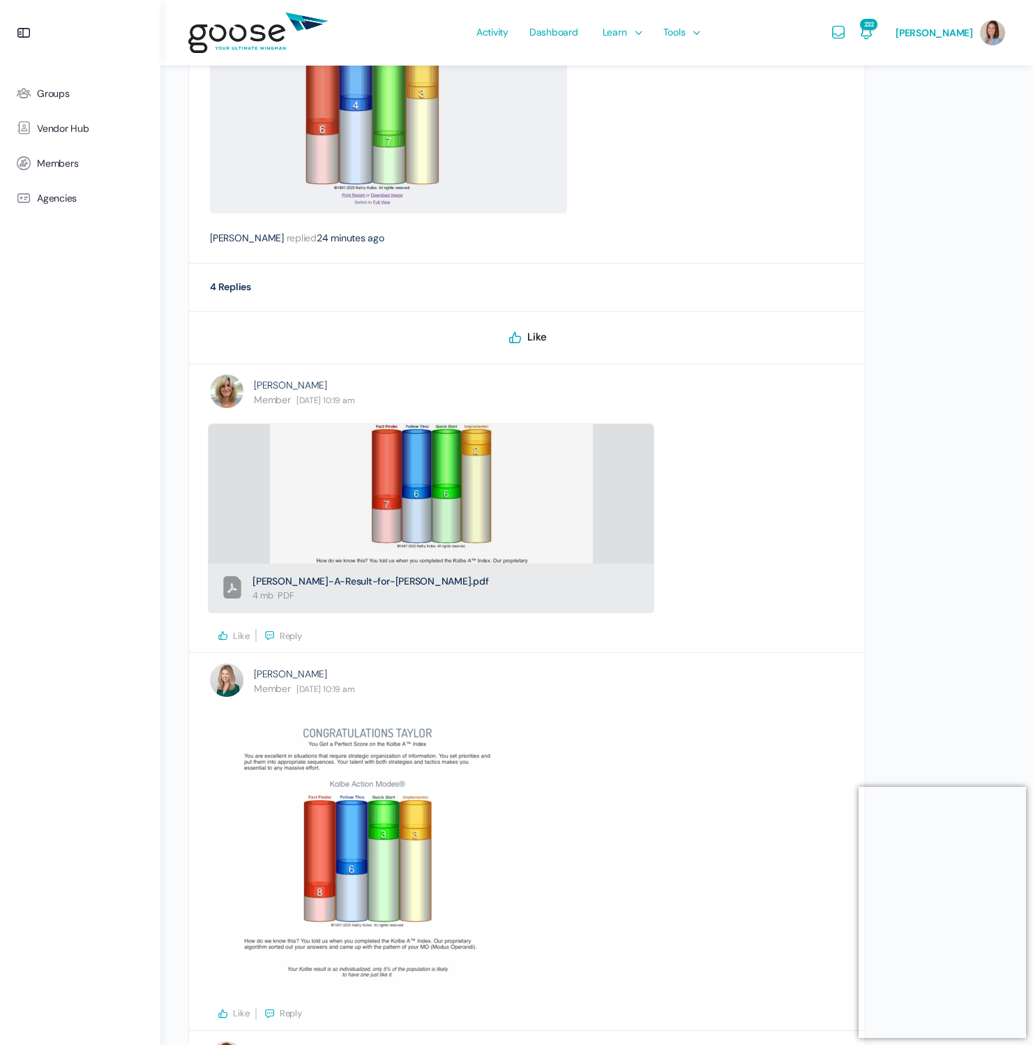
scroll to position [1410, 0]
